Goal: Information Seeking & Learning: Learn about a topic

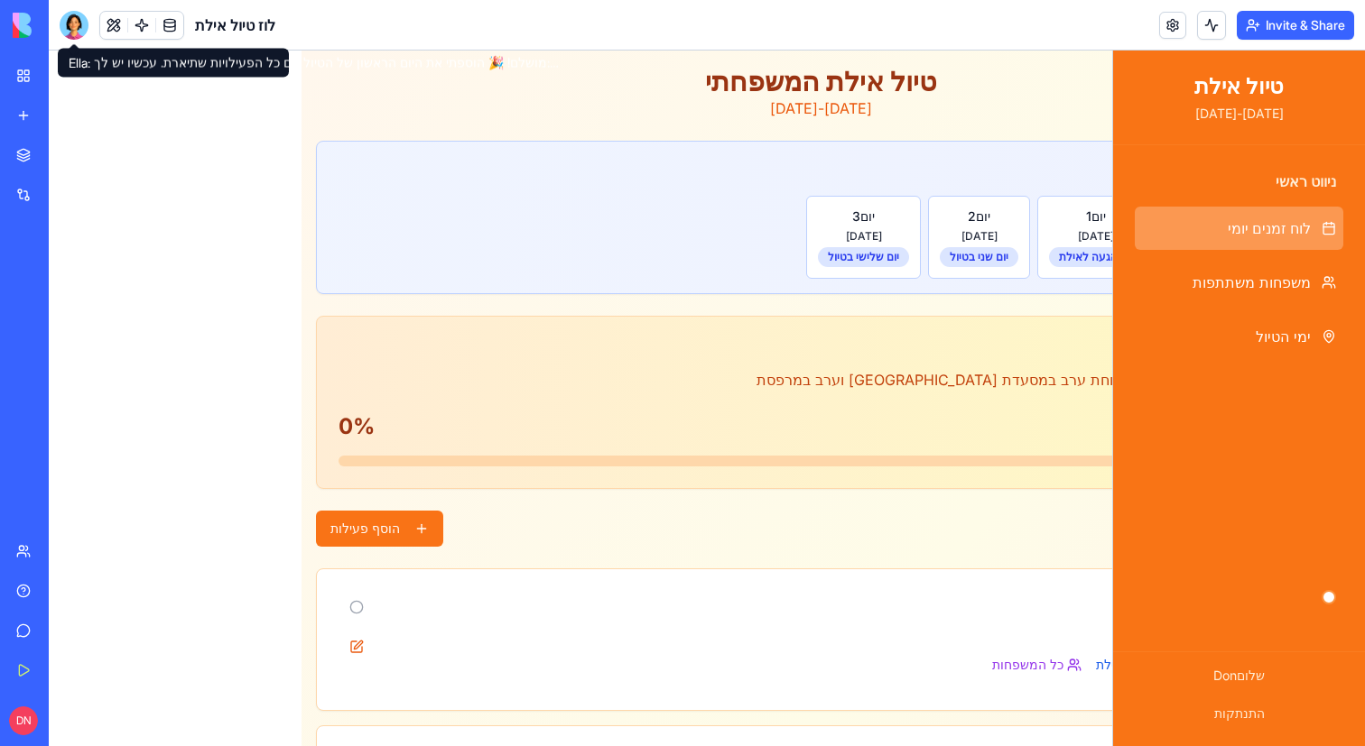
click at [69, 31] on div at bounding box center [74, 25] width 29 height 29
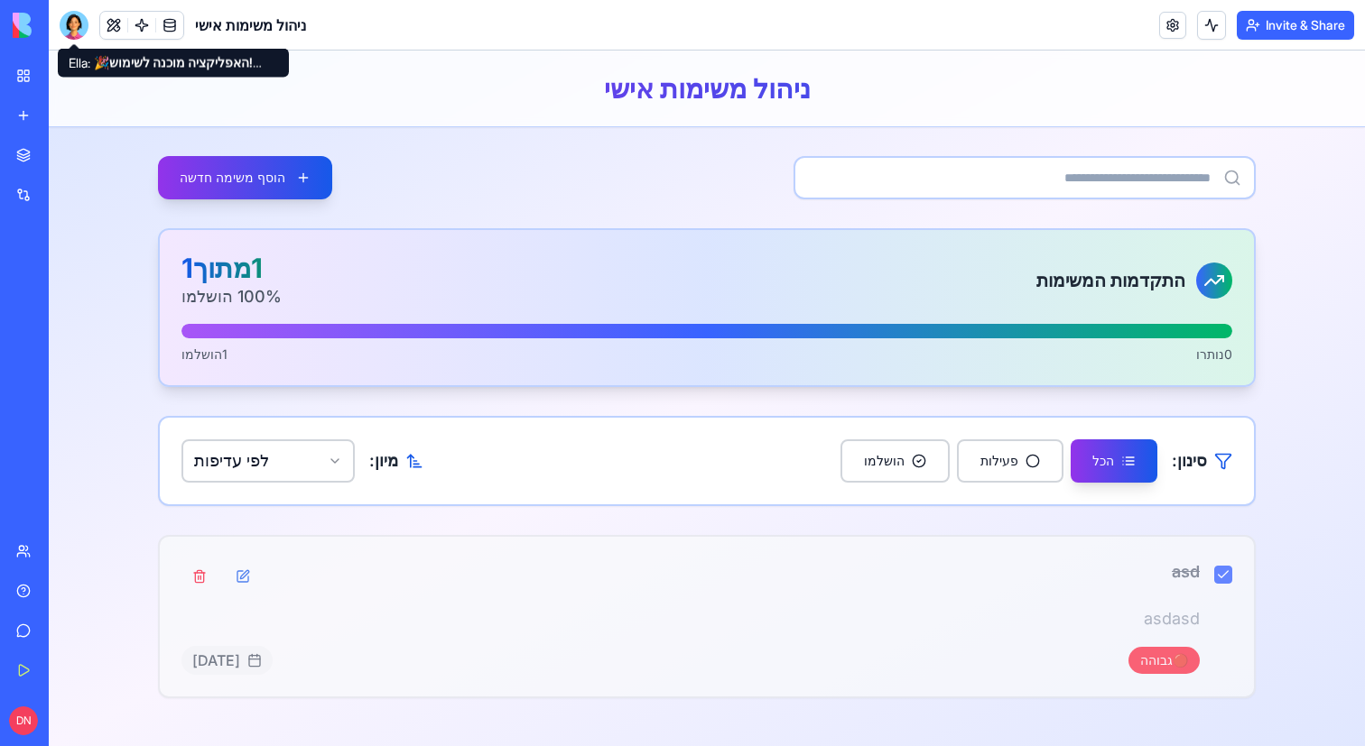
click at [68, 29] on div at bounding box center [74, 25] width 29 height 29
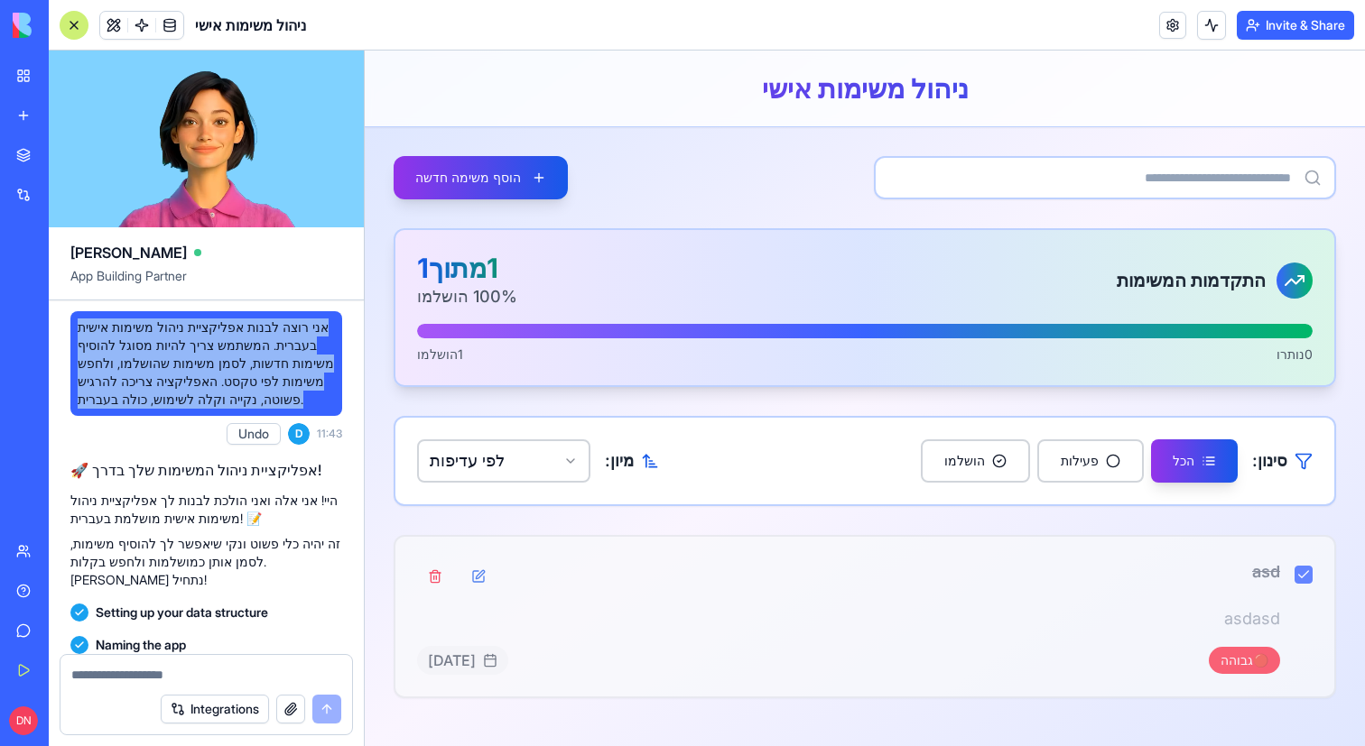
drag, startPoint x: 232, startPoint y: 426, endPoint x: 81, endPoint y: 329, distance: 179.5
click at [81, 329] on span "אני רוצה לבנות אפליקציית ניהול משימות אישית בעברית. המשתמש צריך להיות מסוגל להו…" at bounding box center [206, 364] width 257 height 90
copy span "אני רוצה לבנות אפליקציית ניהול משימות אישית בעברית. המשתמש צריך להיות מסוגל להו…"
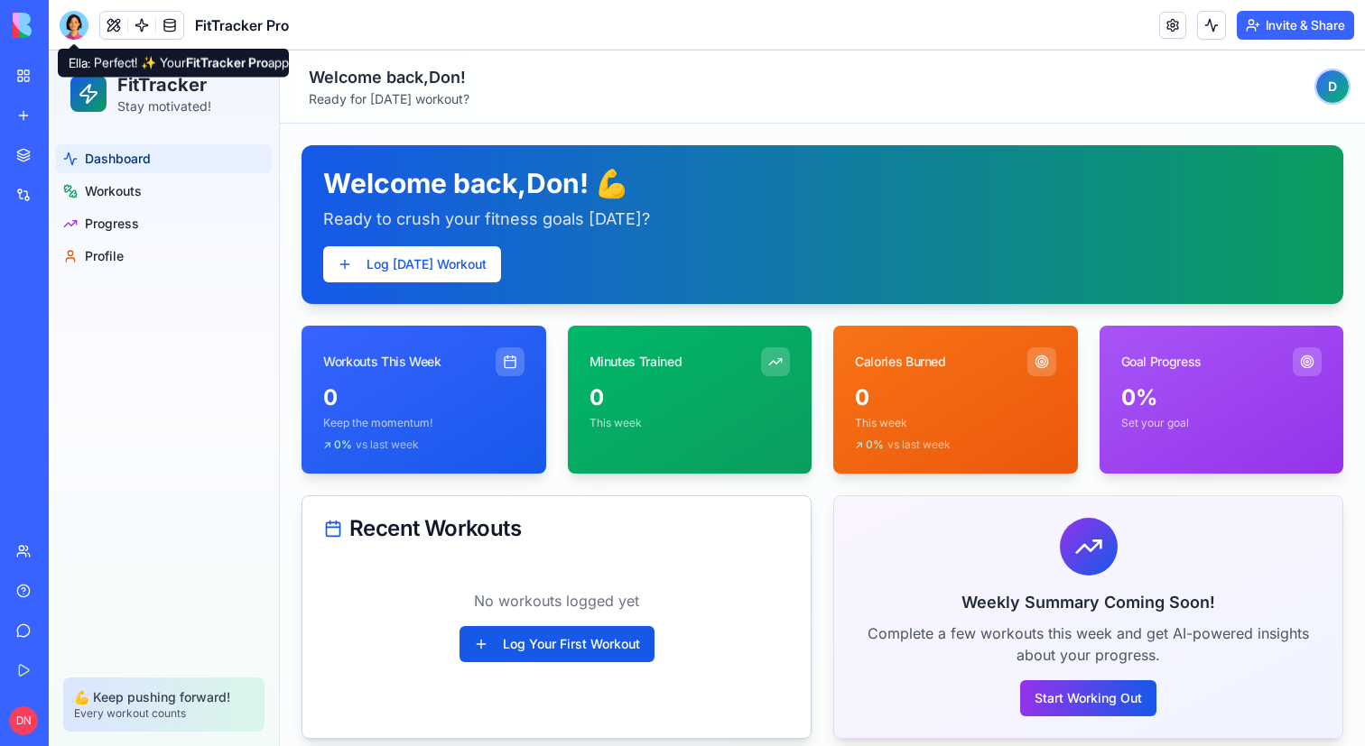
click at [78, 32] on div at bounding box center [74, 25] width 29 height 29
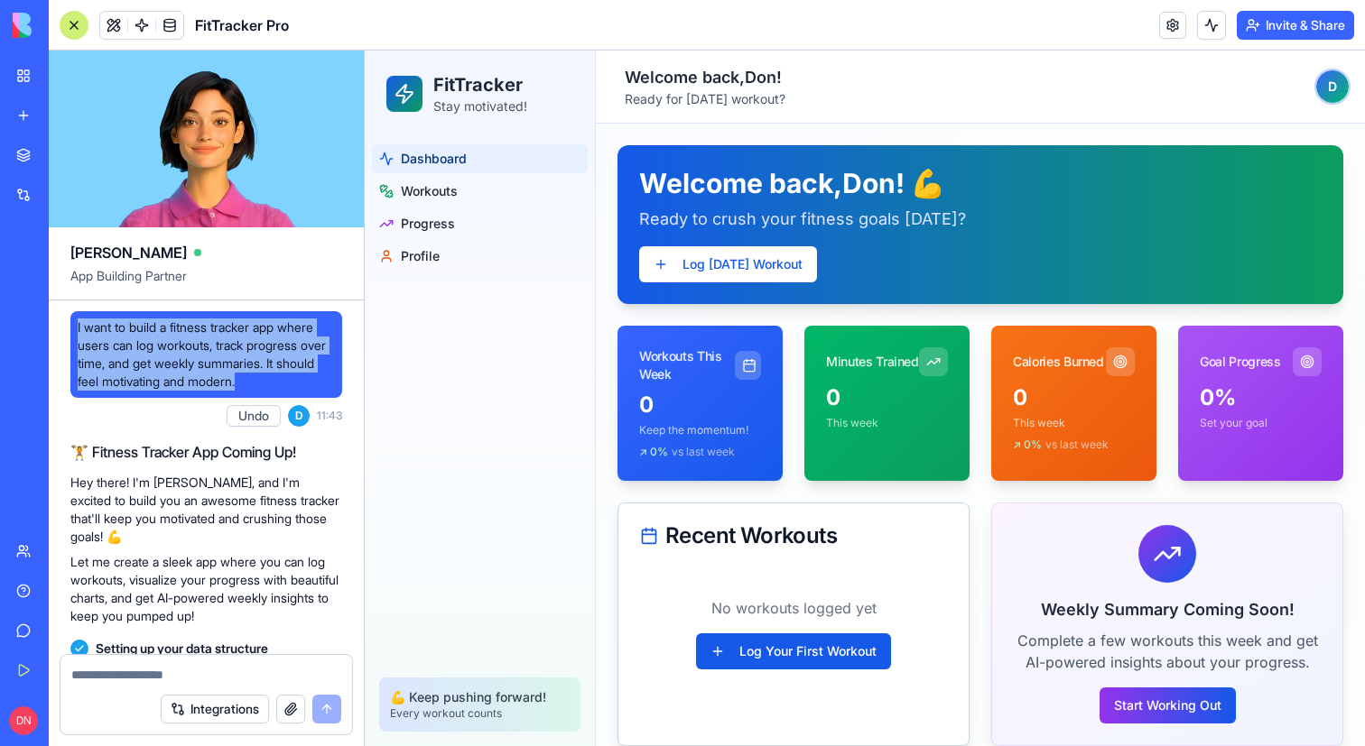
drag, startPoint x: 303, startPoint y: 379, endPoint x: 74, endPoint y: 330, distance: 234.4
click at [74, 330] on div "I want to build a fitness tracker app where users can log workouts, track progr…" at bounding box center [206, 354] width 272 height 87
copy span "I want to build a fitness tracker app where users can log workouts, track progr…"
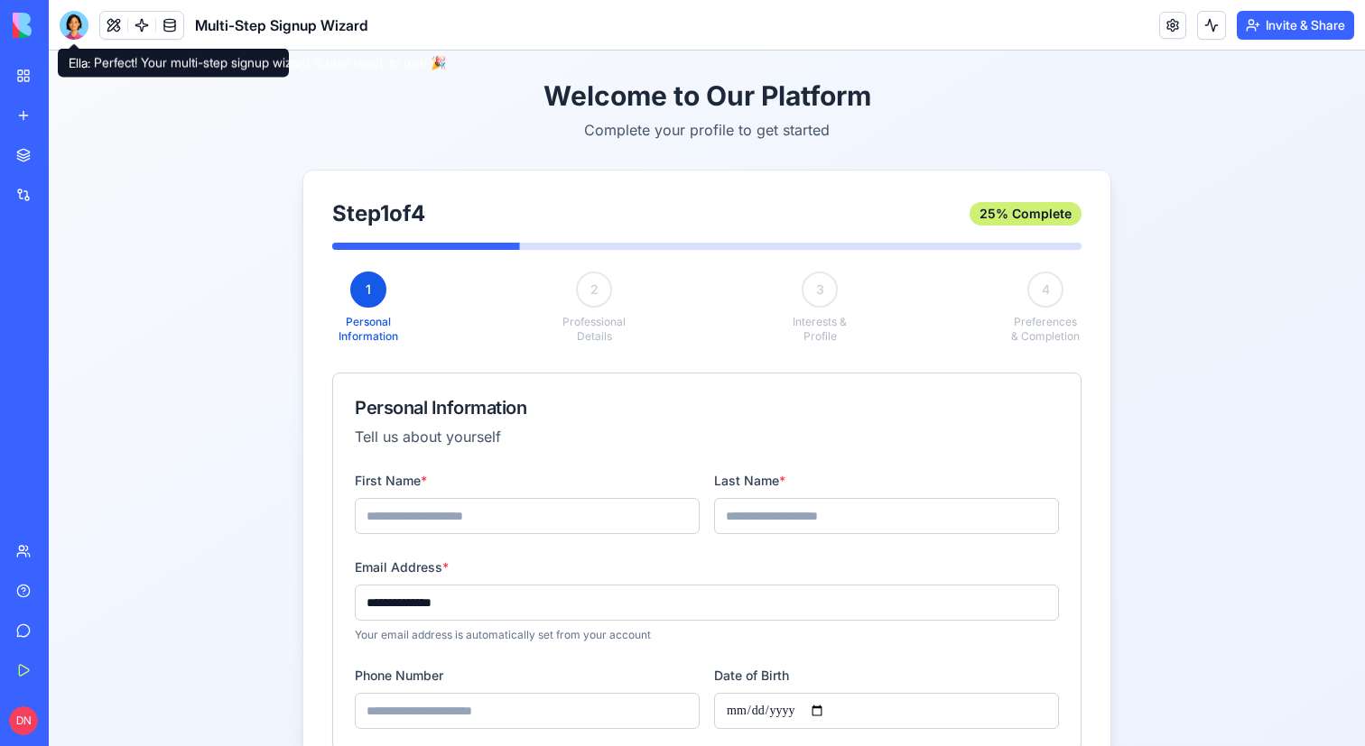
click at [69, 32] on div at bounding box center [74, 25] width 29 height 29
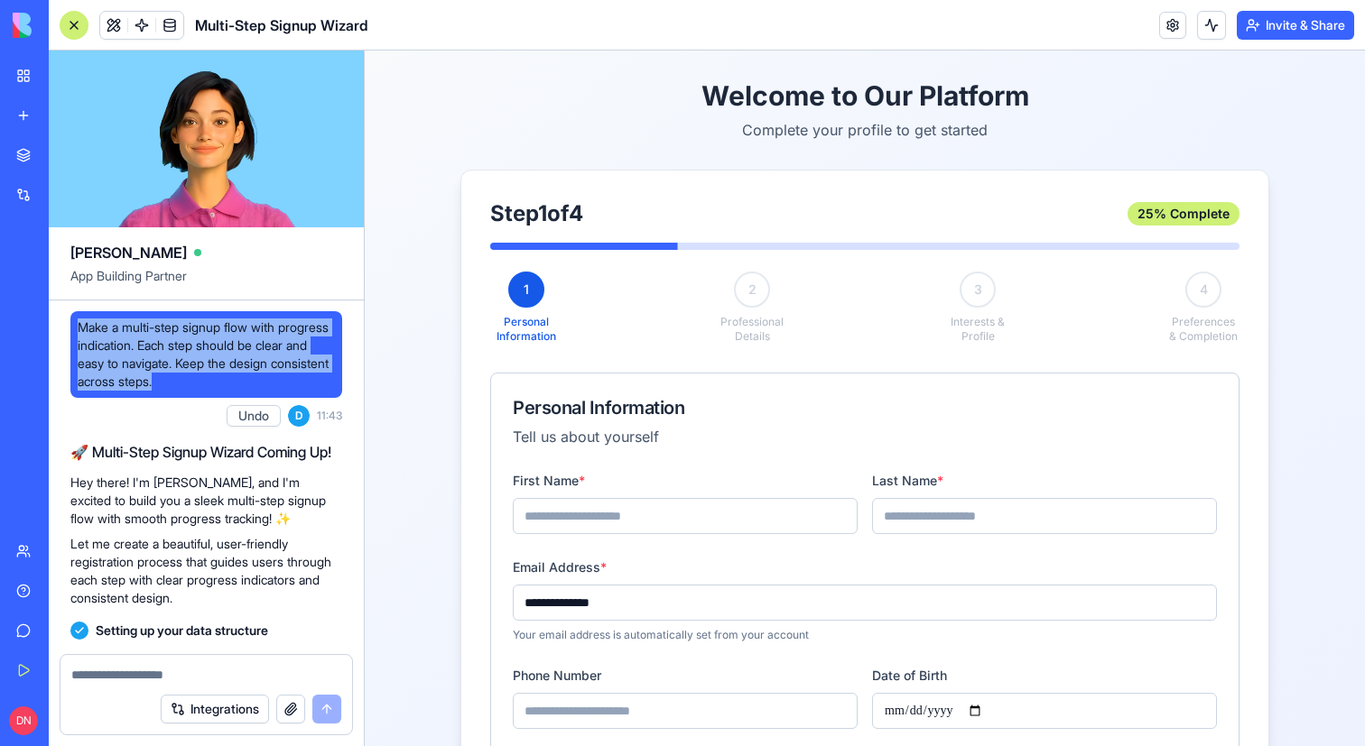
drag, startPoint x: 290, startPoint y: 381, endPoint x: 73, endPoint y: 324, distance: 223.9
click at [73, 324] on div "Make a multi-step signup flow with progress indication. Each step should be cle…" at bounding box center [206, 354] width 272 height 87
copy span "Make a multi-step signup flow with progress indication. Each step should be cle…"
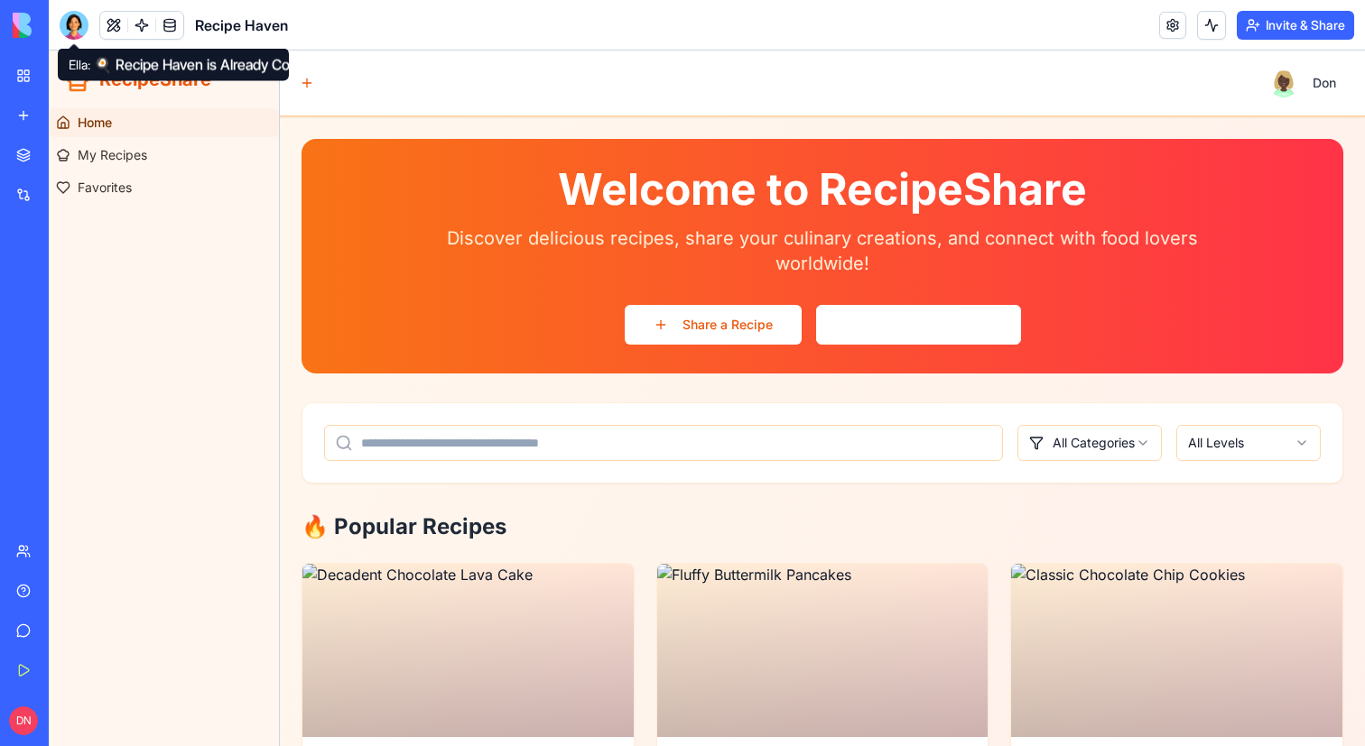
click at [74, 32] on div at bounding box center [74, 25] width 29 height 29
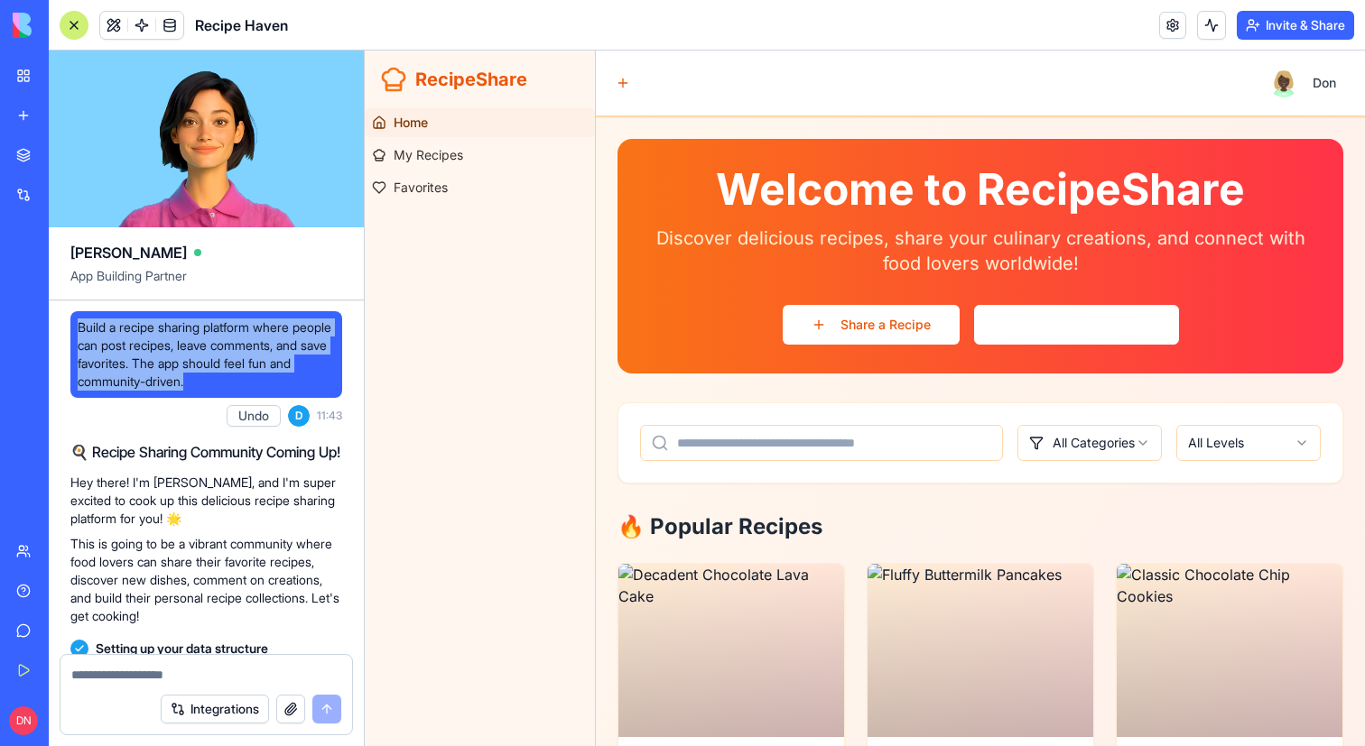
drag, startPoint x: 261, startPoint y: 381, endPoint x: 59, endPoint y: 332, distance: 208.0
copy span "Build a recipe sharing platform where people can post recipes, leave comments, …"
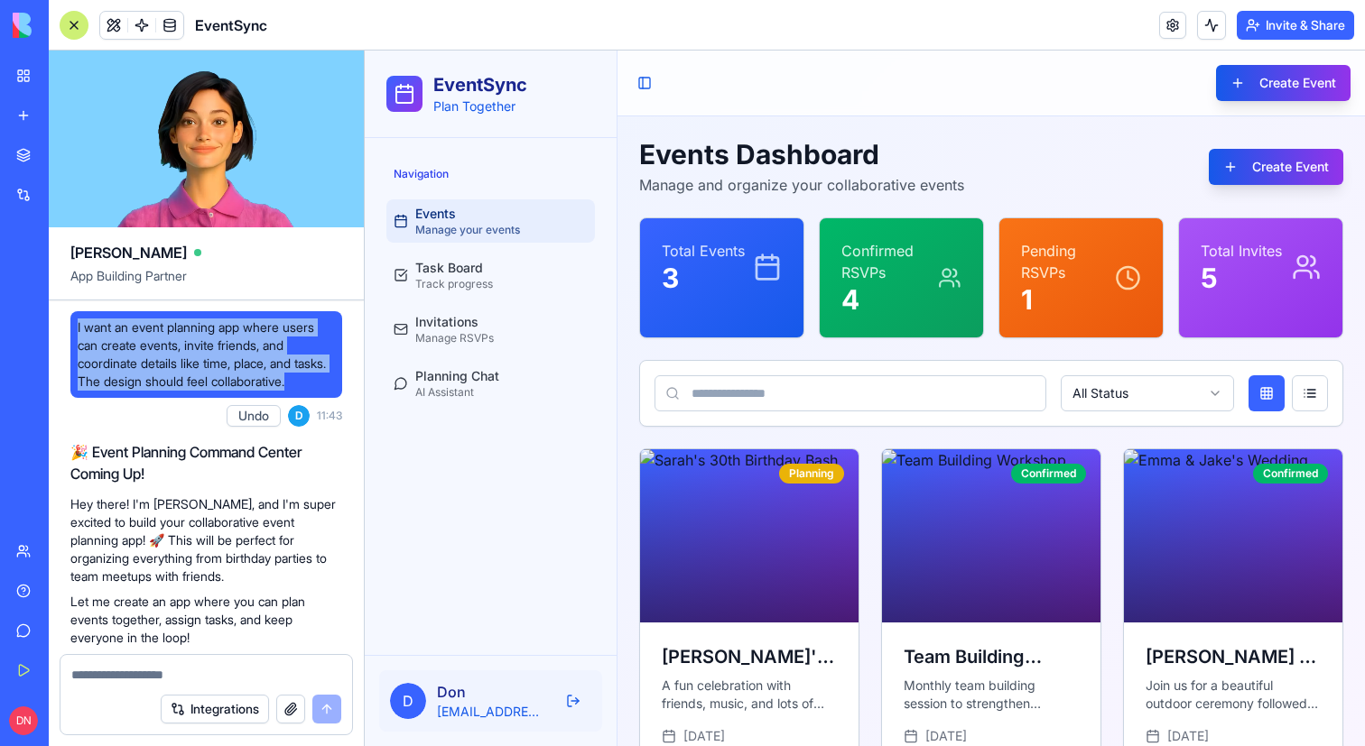
click at [68, 35] on div at bounding box center [74, 25] width 29 height 29
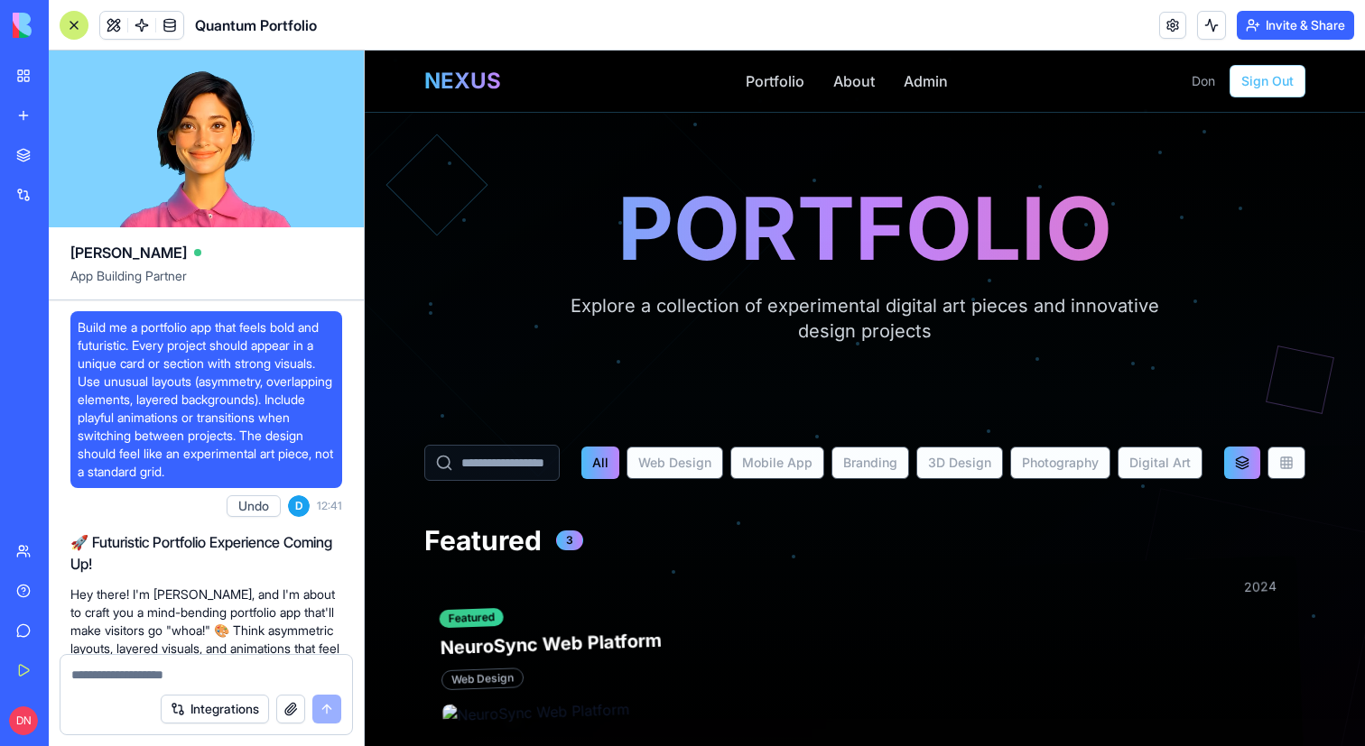
click at [258, 430] on span "Build me a portfolio app that feels bold and futuristic. Every project should a…" at bounding box center [206, 400] width 257 height 162
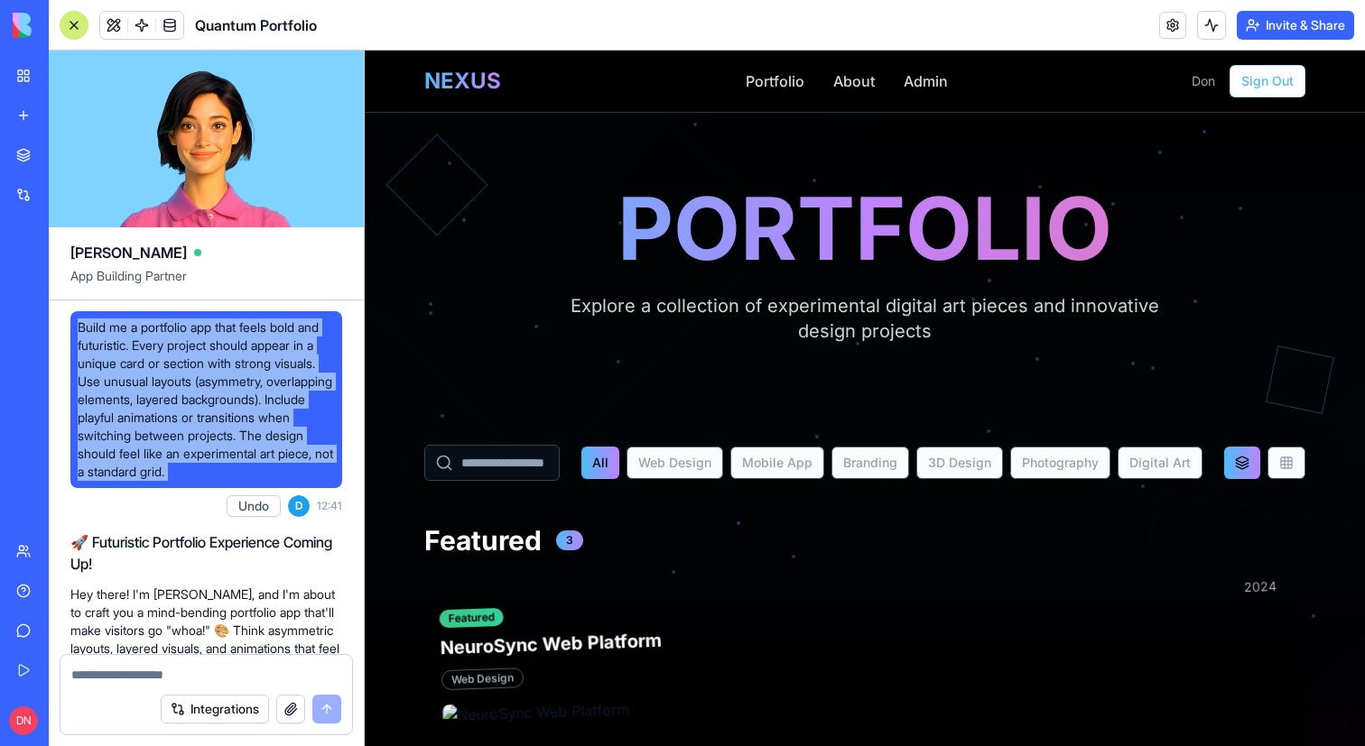
click at [258, 430] on span "Build me a portfolio app that feels bold and futuristic. Every project should a…" at bounding box center [206, 400] width 257 height 162
copy span "Build me a portfolio app that feels bold and futuristic. Every project should a…"
